Goal: Task Accomplishment & Management: Use online tool/utility

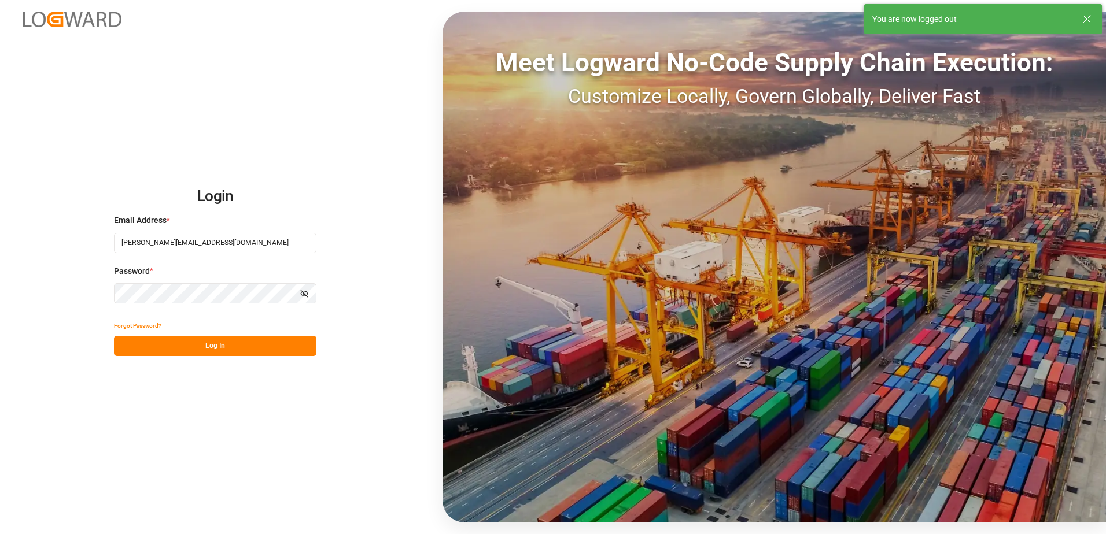
click at [217, 346] on button "Log In" at bounding box center [215, 346] width 202 height 20
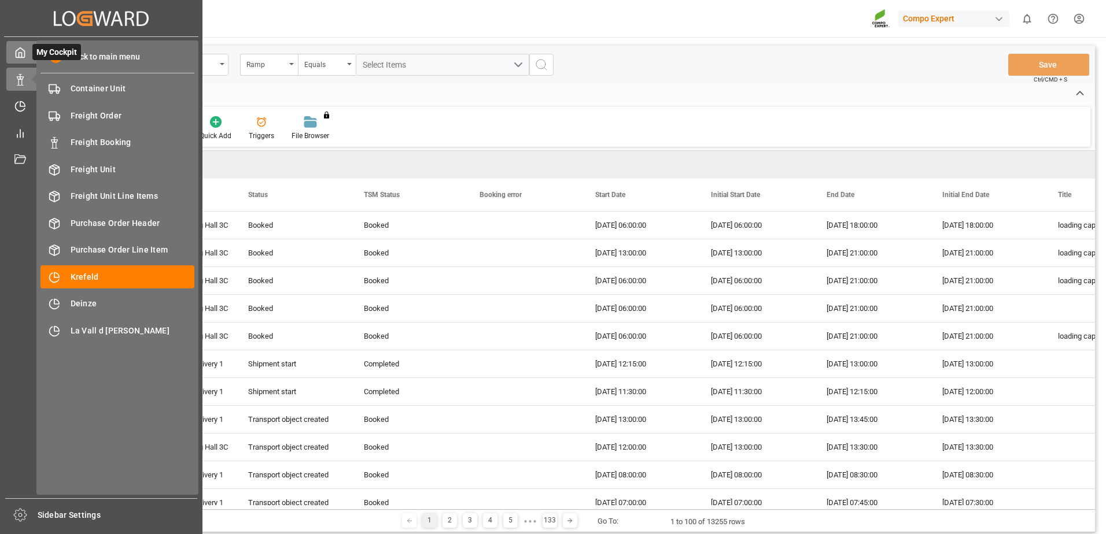
click at [22, 51] on icon at bounding box center [20, 53] width 12 height 12
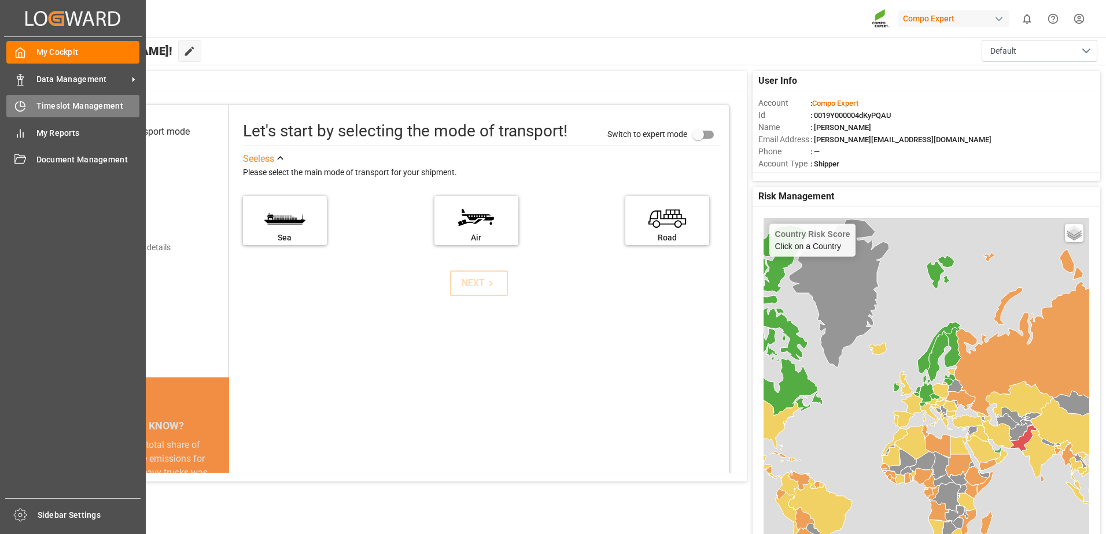
drag, startPoint x: 61, startPoint y: 91, endPoint x: 61, endPoint y: 102, distance: 10.4
click at [61, 102] on div "My Cockpit My Cockpit Data Management Data Management Timeslot Management Times…" at bounding box center [73, 268] width 138 height 462
click at [61, 102] on span "Timeslot Management" at bounding box center [88, 106] width 104 height 12
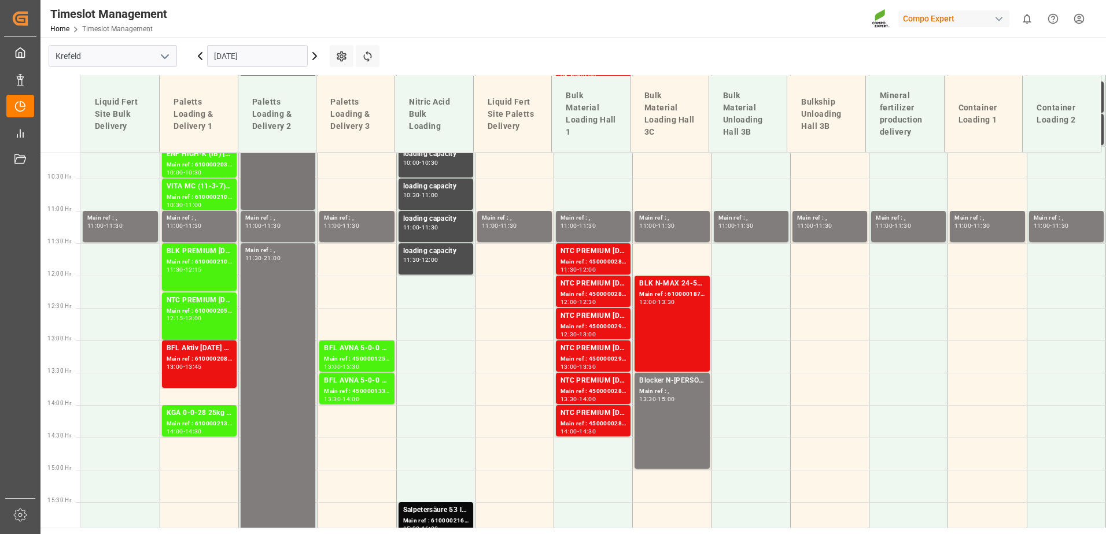
scroll to position [654, 0]
click at [263, 50] on input "[DATE]" at bounding box center [257, 56] width 101 height 22
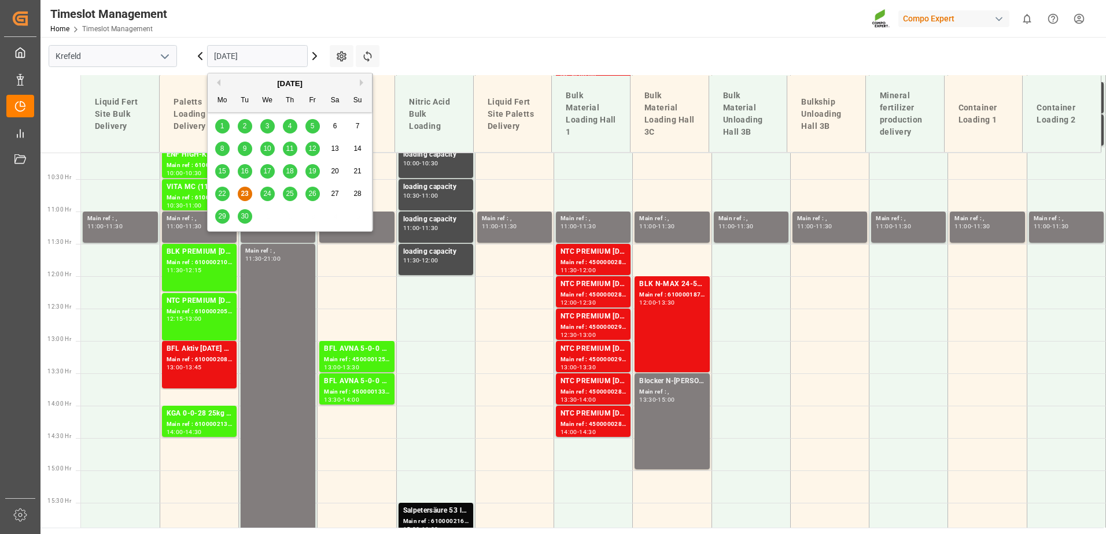
click at [266, 197] on span "24" at bounding box center [267, 194] width 8 height 8
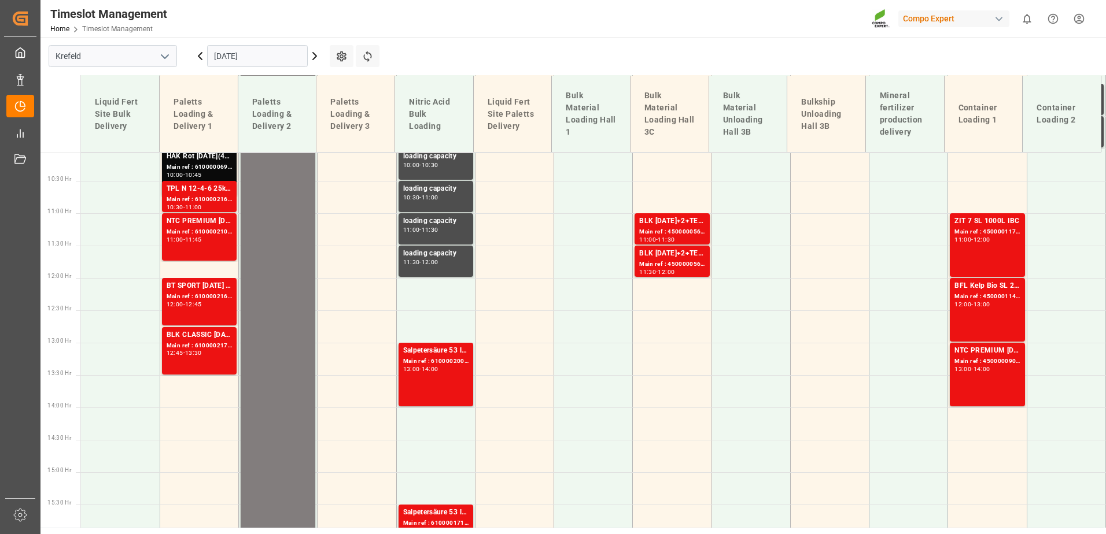
scroll to position [653, 0]
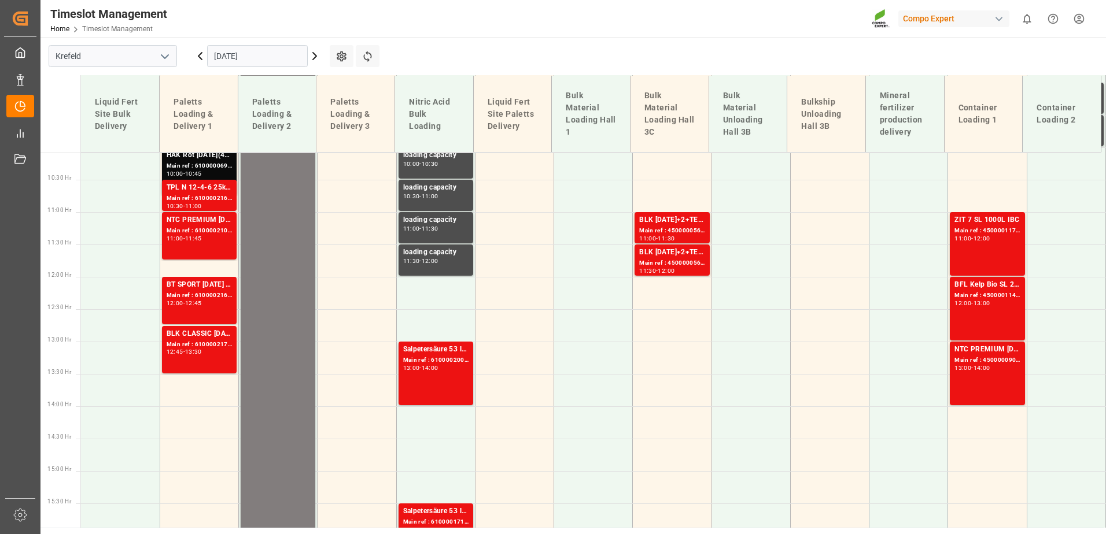
click at [274, 63] on input "[DATE]" at bounding box center [257, 56] width 101 height 22
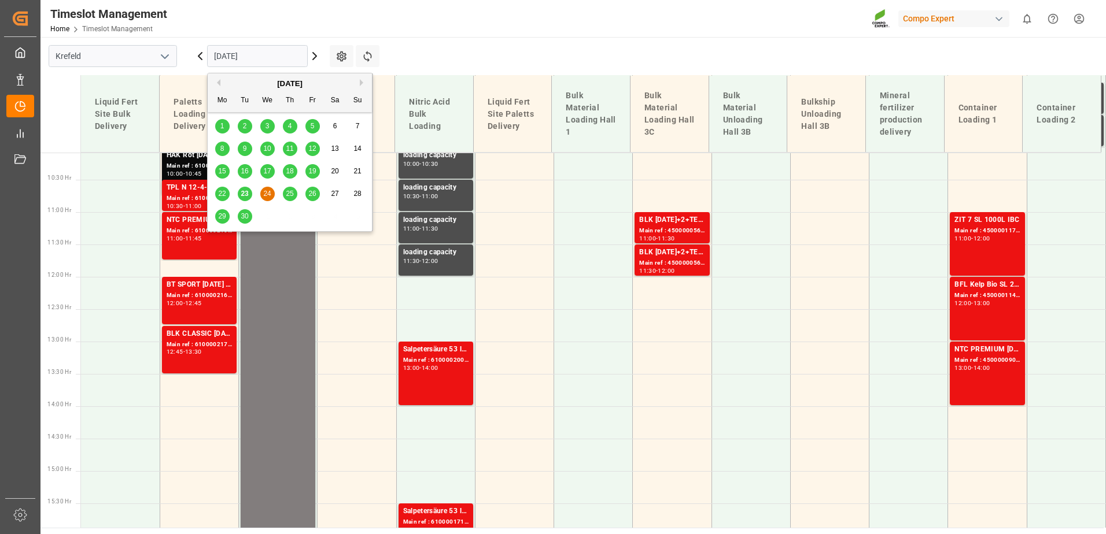
click at [285, 194] on div "25" at bounding box center [290, 194] width 14 height 14
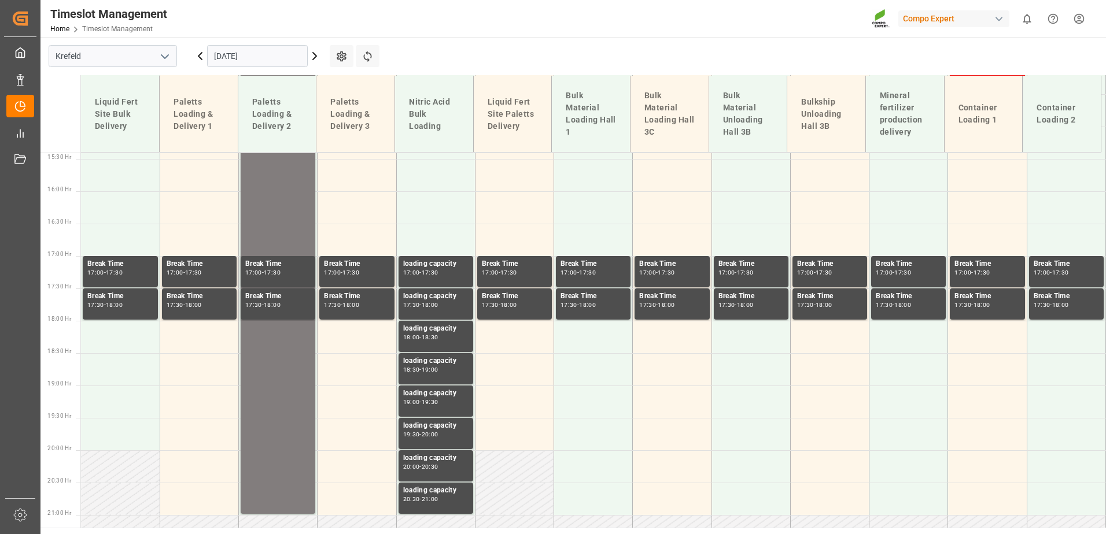
scroll to position [1001, 0]
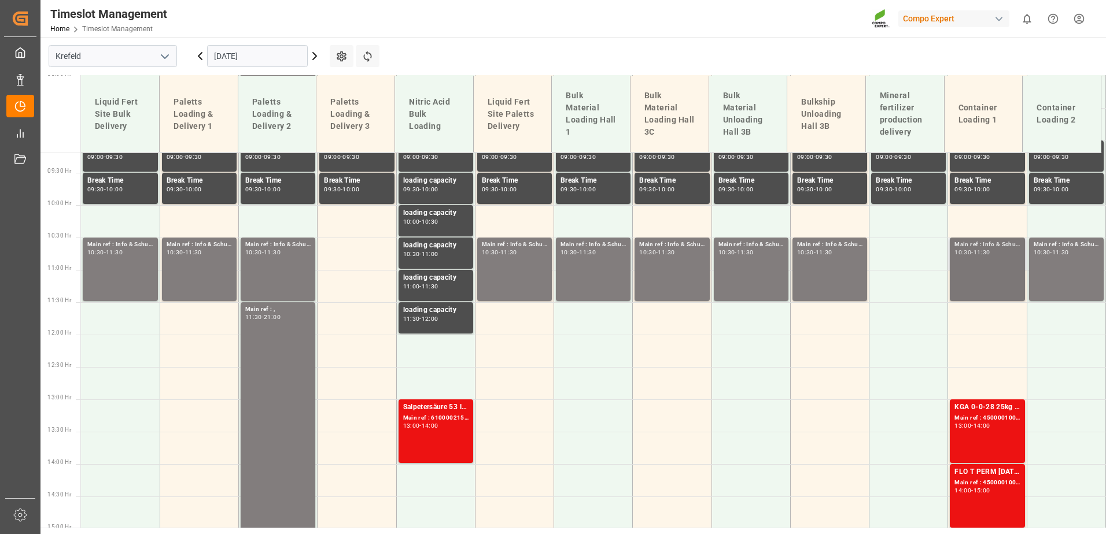
click at [988, 272] on div "Main ref : Info & Schulung Inventur, 10:30 - 11:30" at bounding box center [986, 269] width 65 height 59
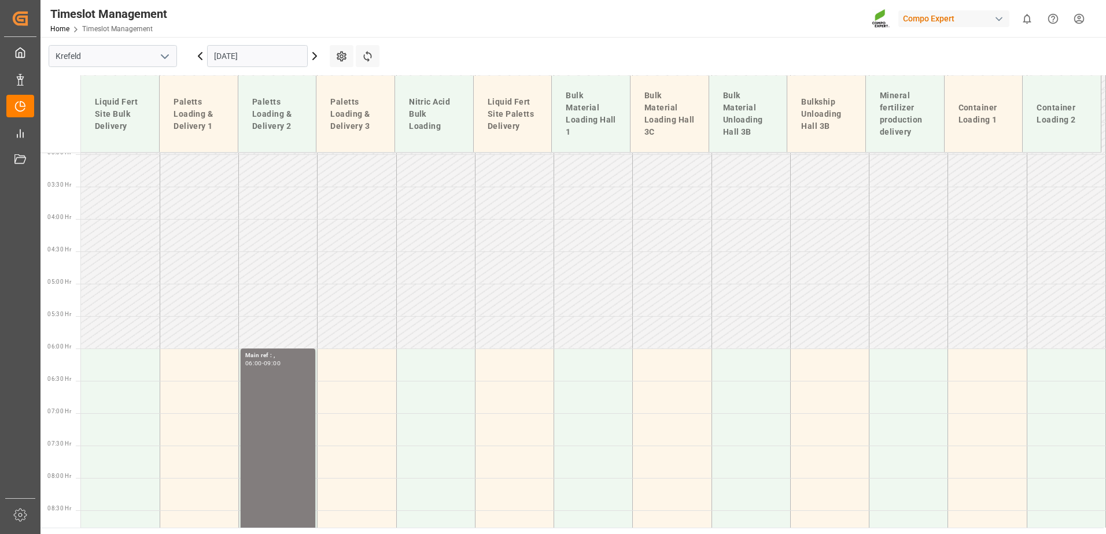
scroll to position [191, 0]
click at [281, 50] on input "[DATE]" at bounding box center [257, 56] width 101 height 22
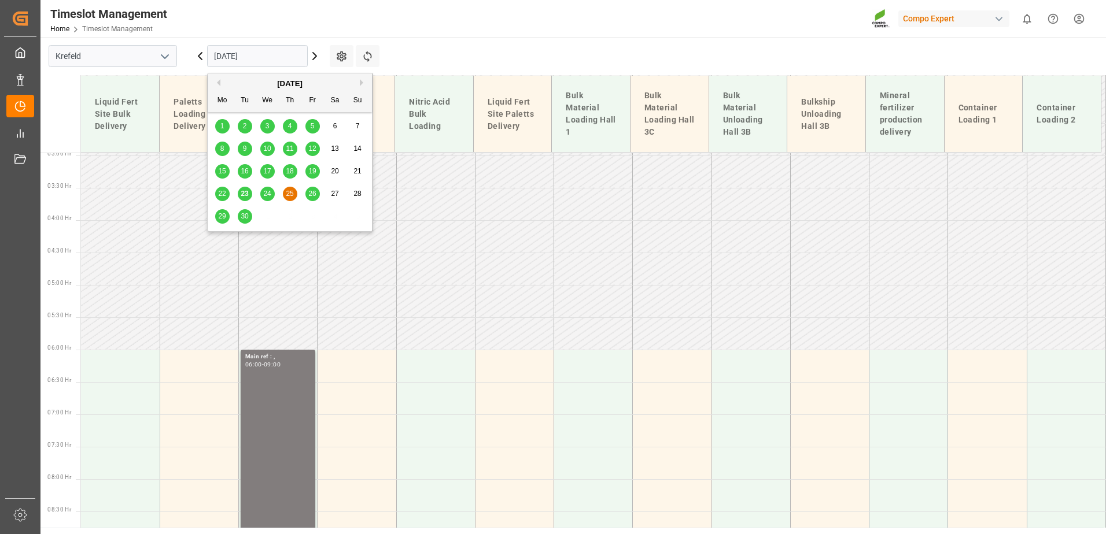
click at [265, 193] on span "24" at bounding box center [267, 194] width 8 height 8
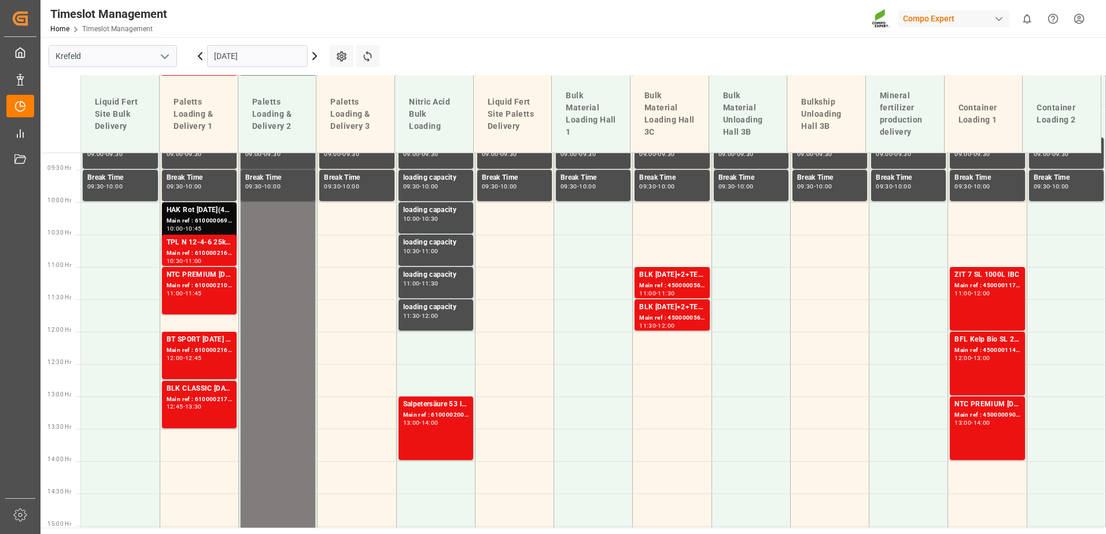
scroll to position [596, 0]
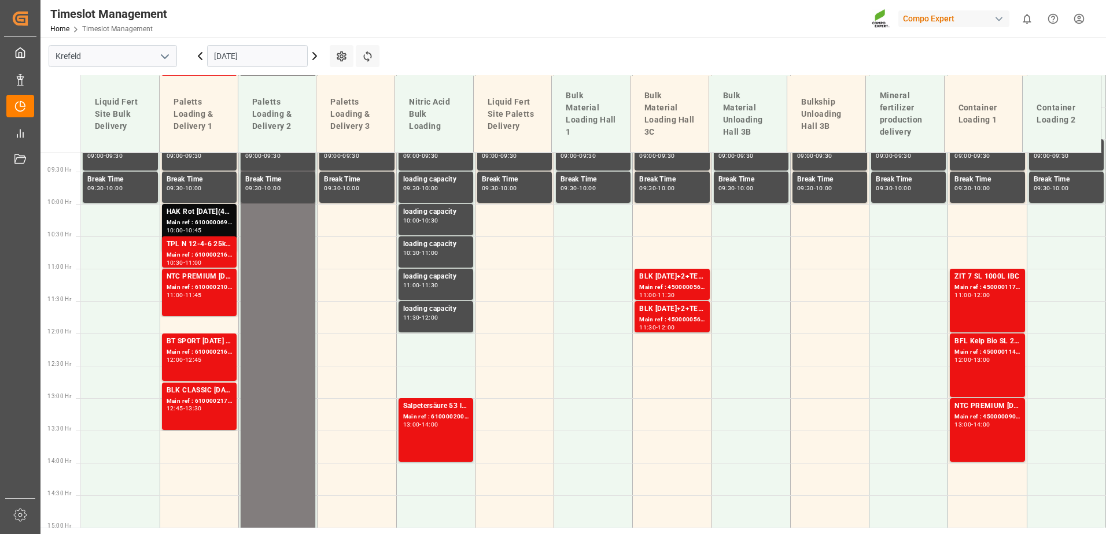
click at [241, 51] on input "[DATE]" at bounding box center [257, 56] width 101 height 22
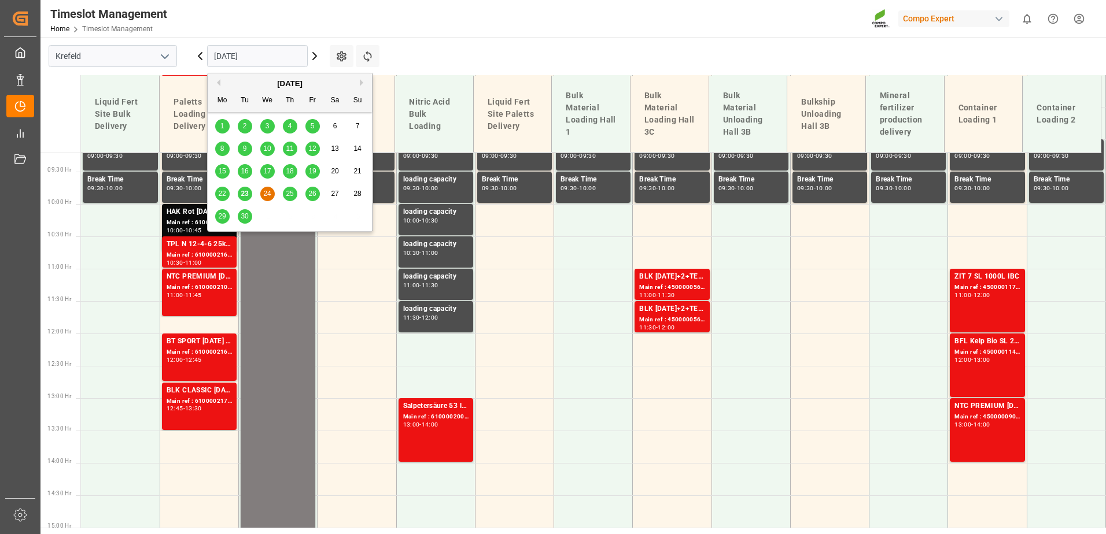
click at [245, 193] on span "23" at bounding box center [245, 194] width 8 height 8
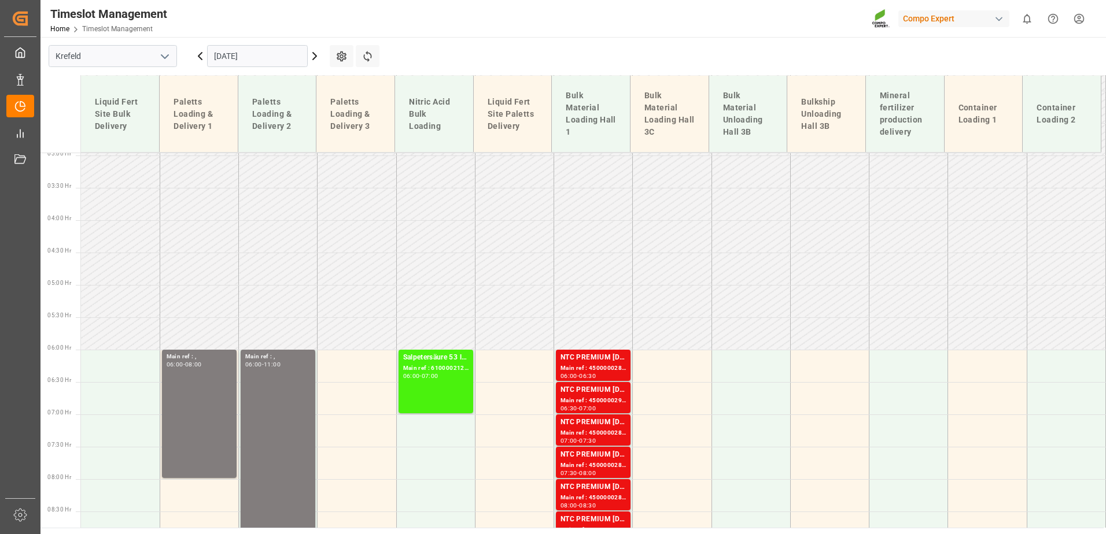
scroll to position [191, 0]
click at [363, 48] on button "Refresh Time Slots" at bounding box center [368, 56] width 24 height 22
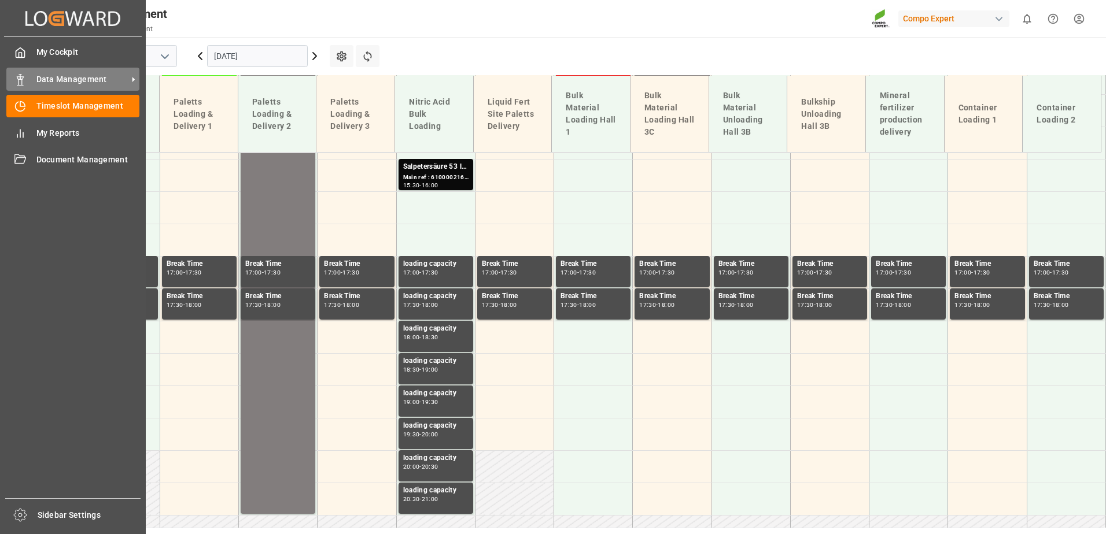
scroll to position [1001, 0]
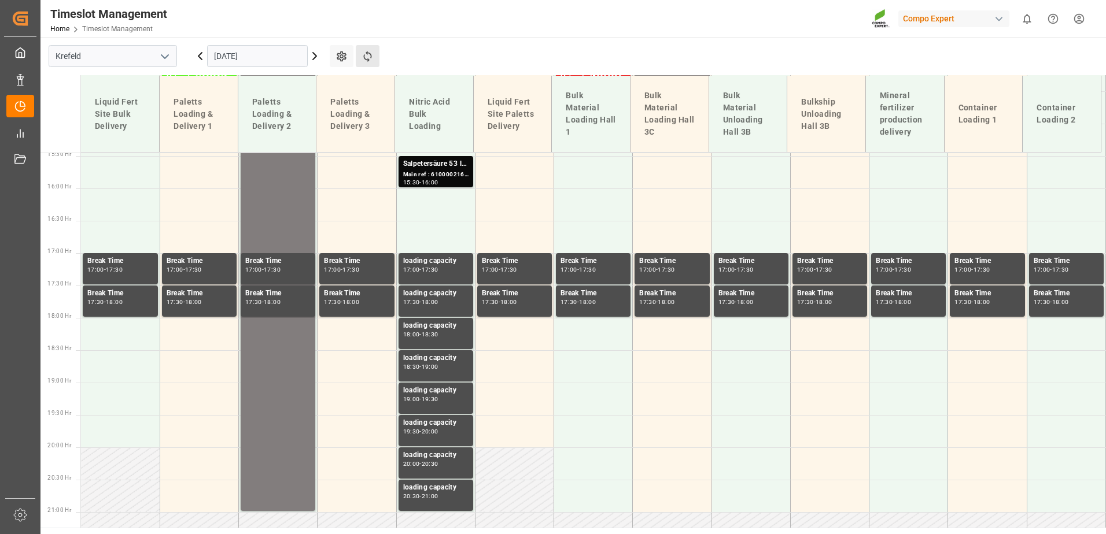
click at [375, 60] on button "Refresh Time Slots" at bounding box center [368, 56] width 24 height 22
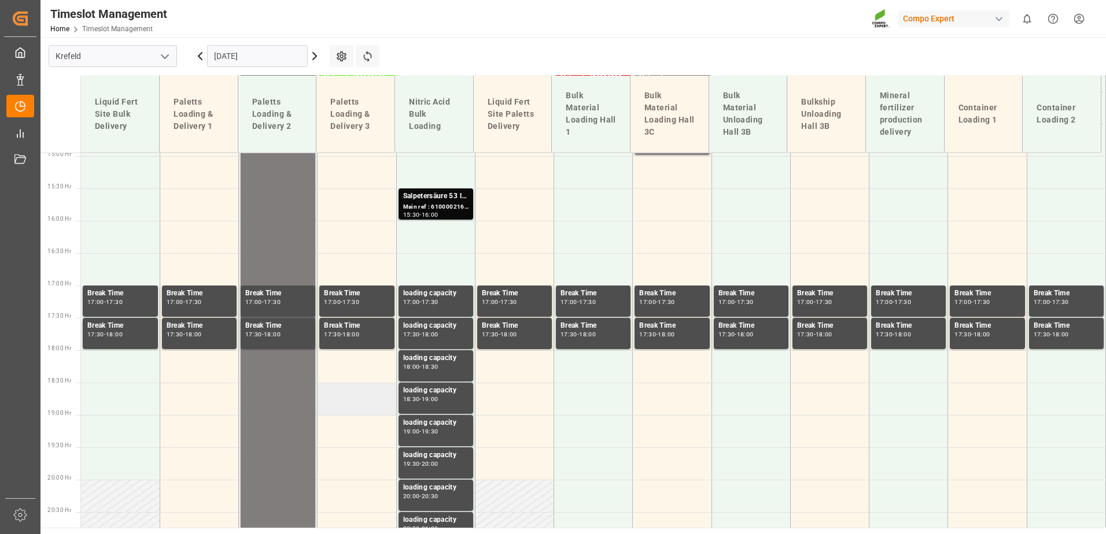
scroll to position [0, 0]
